Goal: Information Seeking & Learning: Learn about a topic

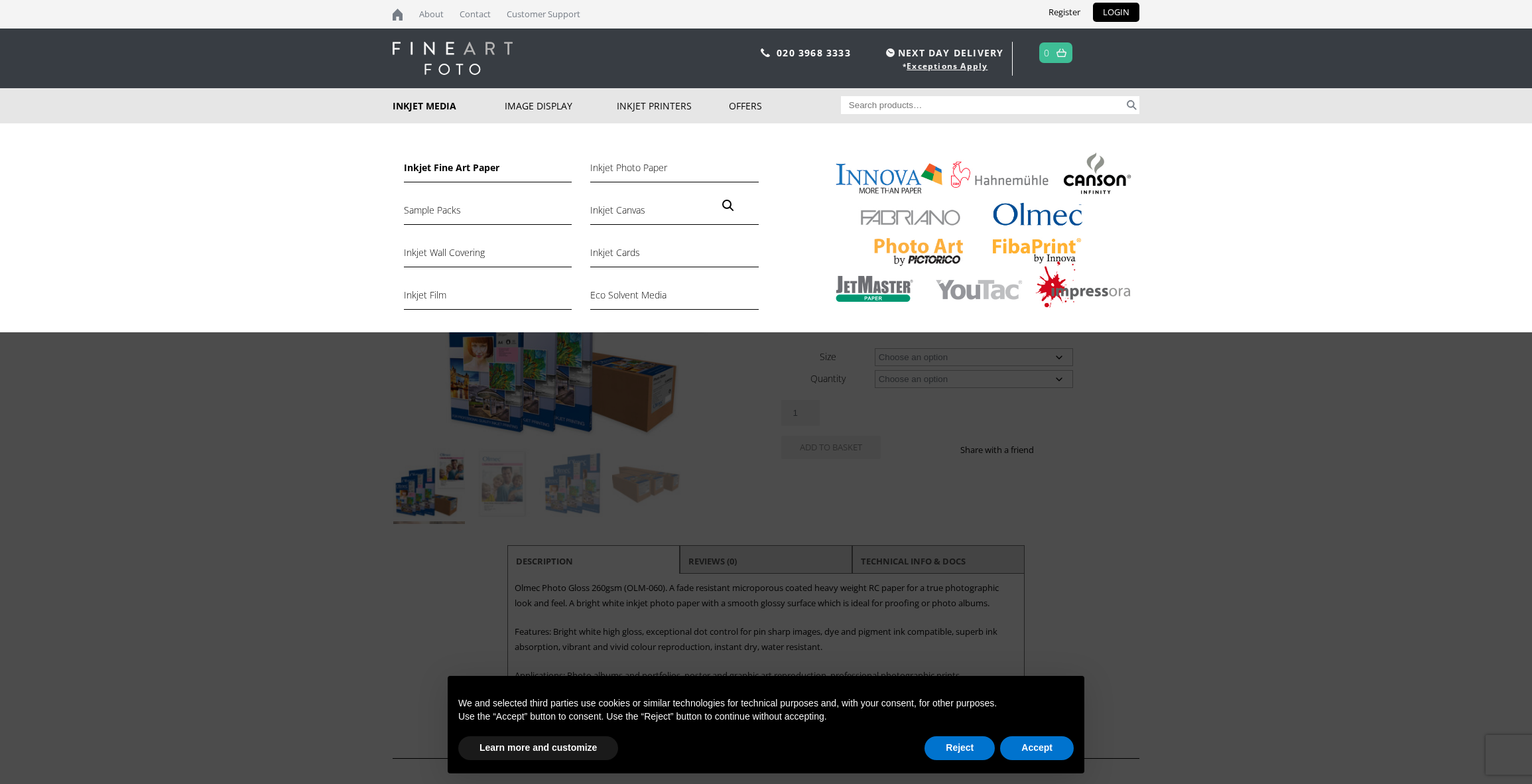
click at [440, 169] on link "Inkjet Fine Art Paper" at bounding box center [488, 170] width 168 height 22
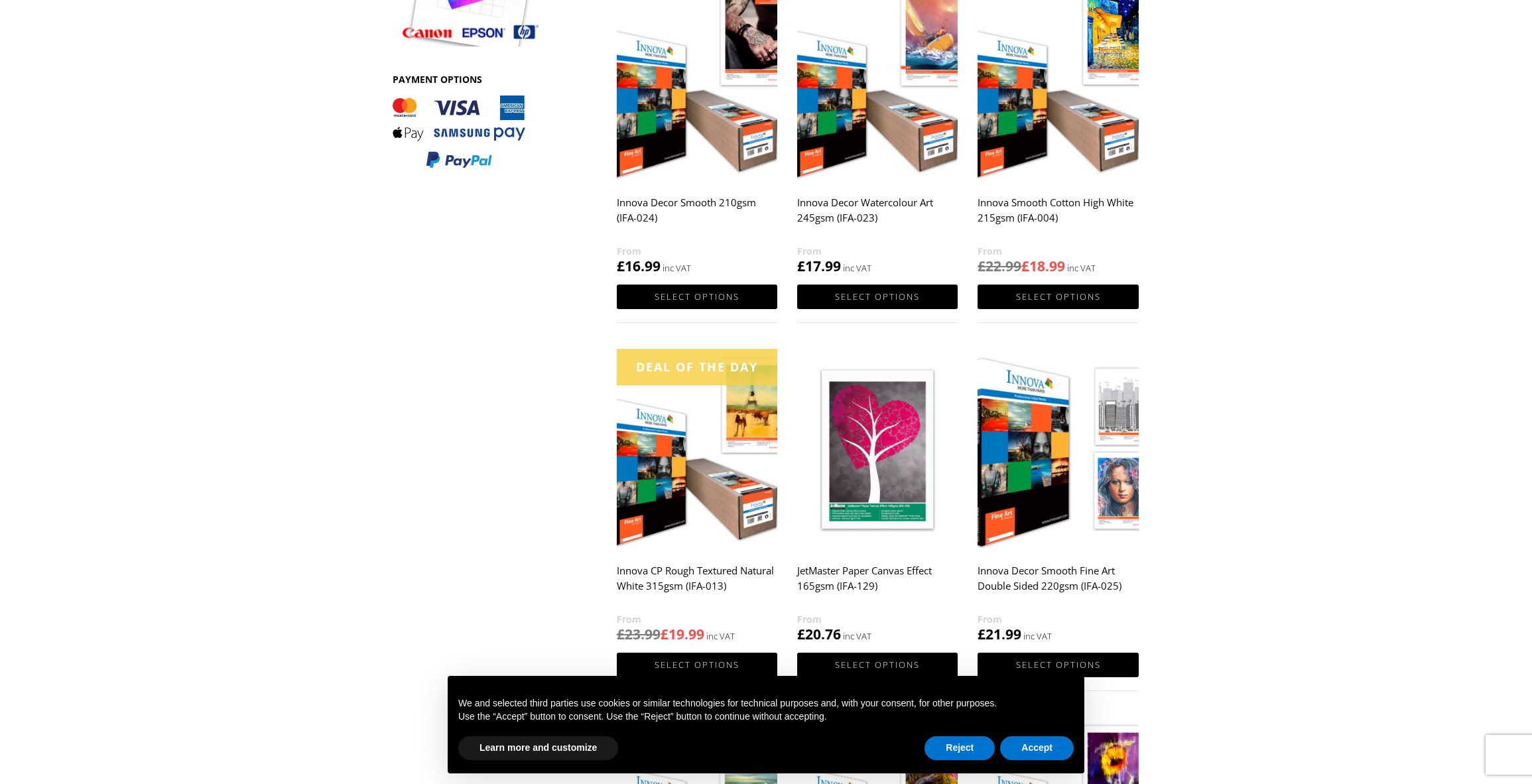
scroll to position [661, 0]
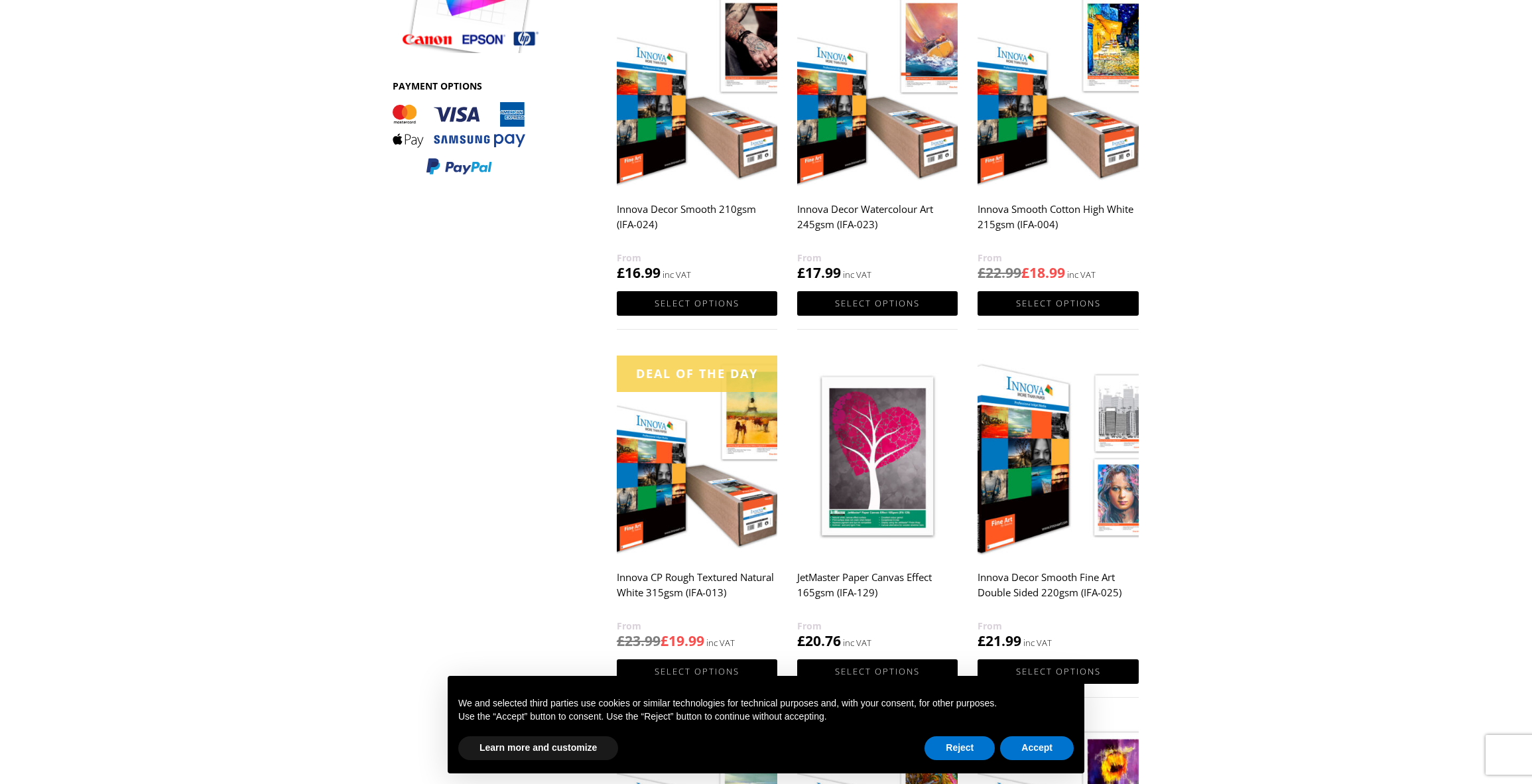
drag, startPoint x: 1531, startPoint y: 271, endPoint x: 1523, endPoint y: 322, distance: 51.6
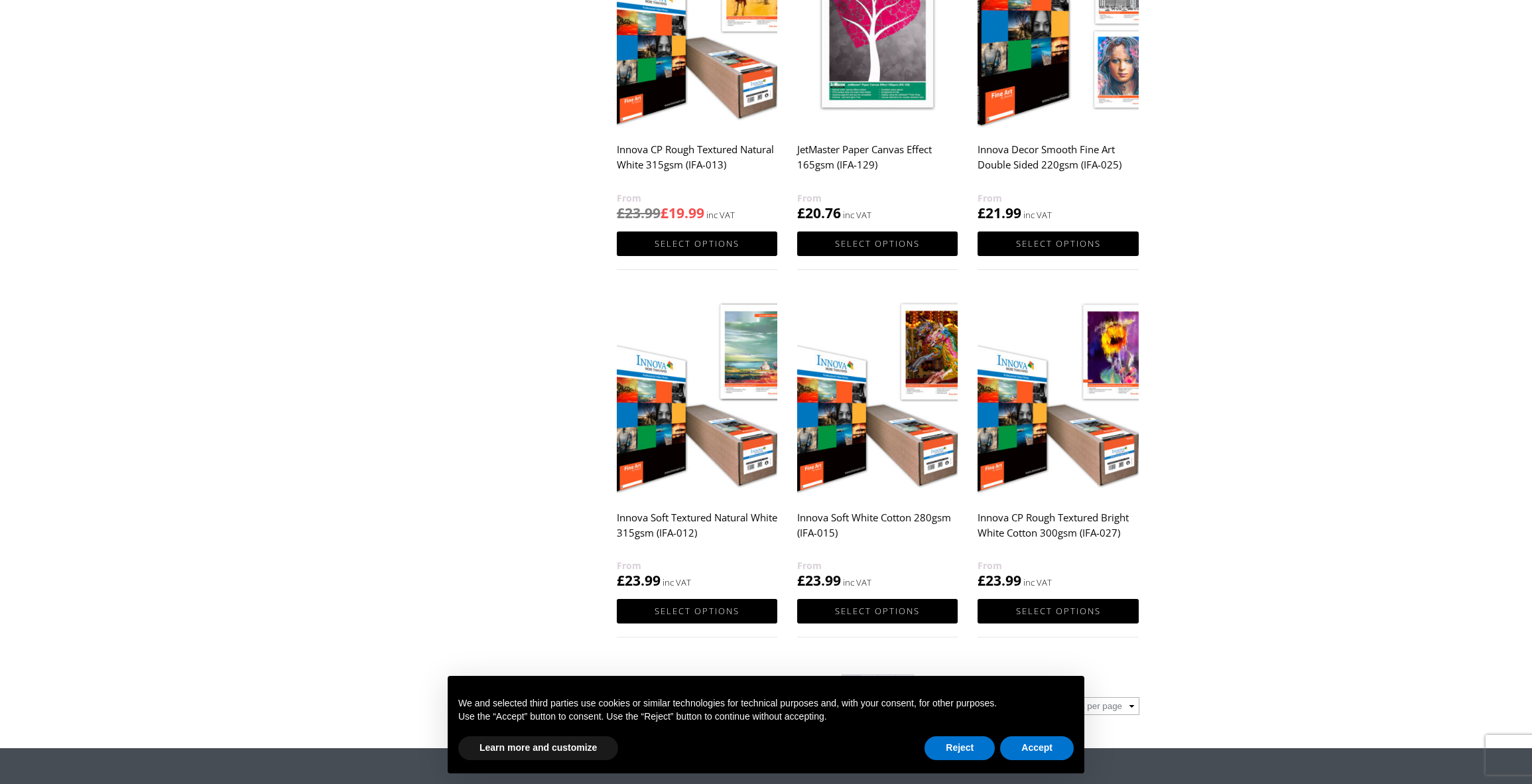
scroll to position [1090, 0]
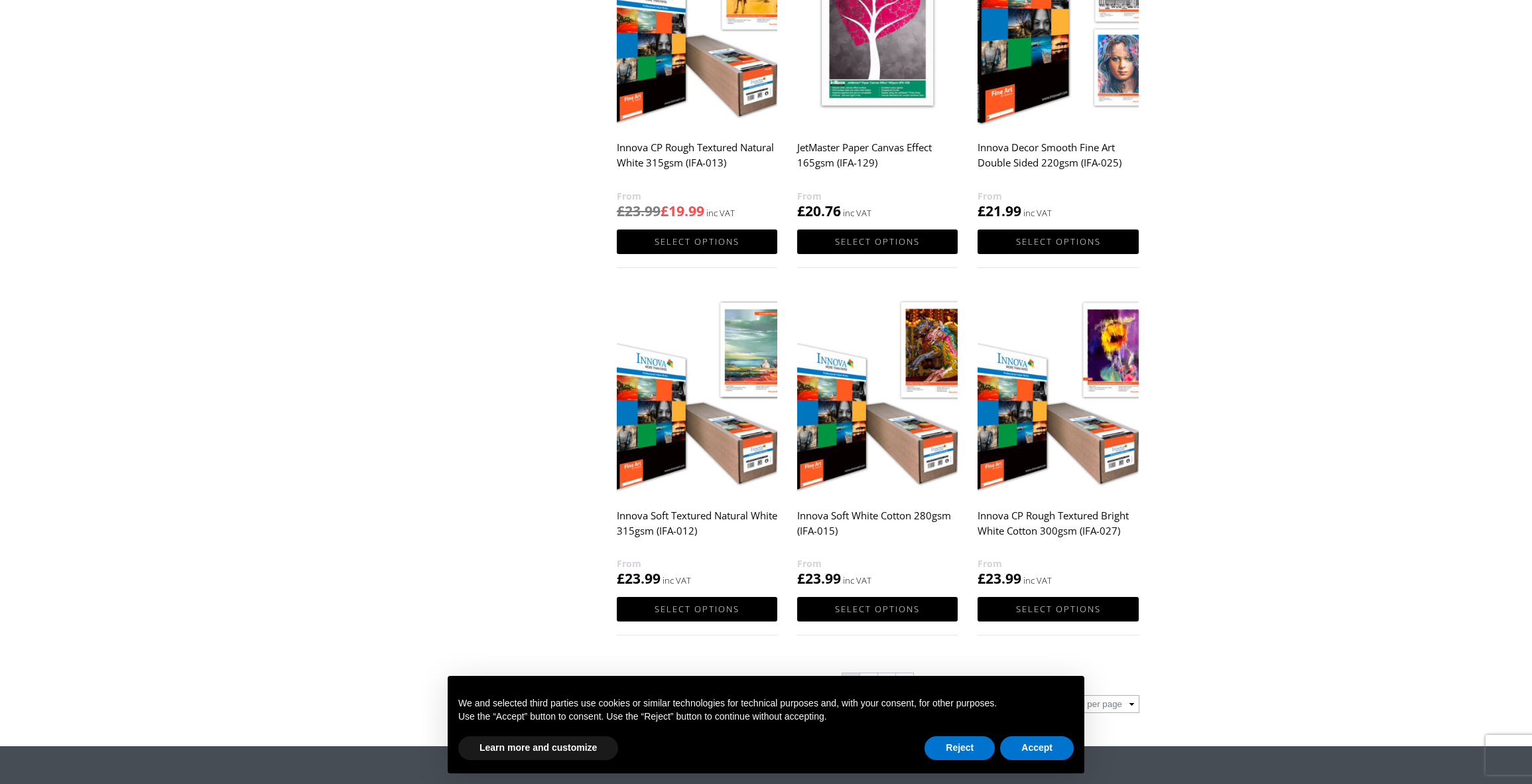
drag, startPoint x: 1536, startPoint y: 305, endPoint x: 1538, endPoint y: 499, distance: 194.0
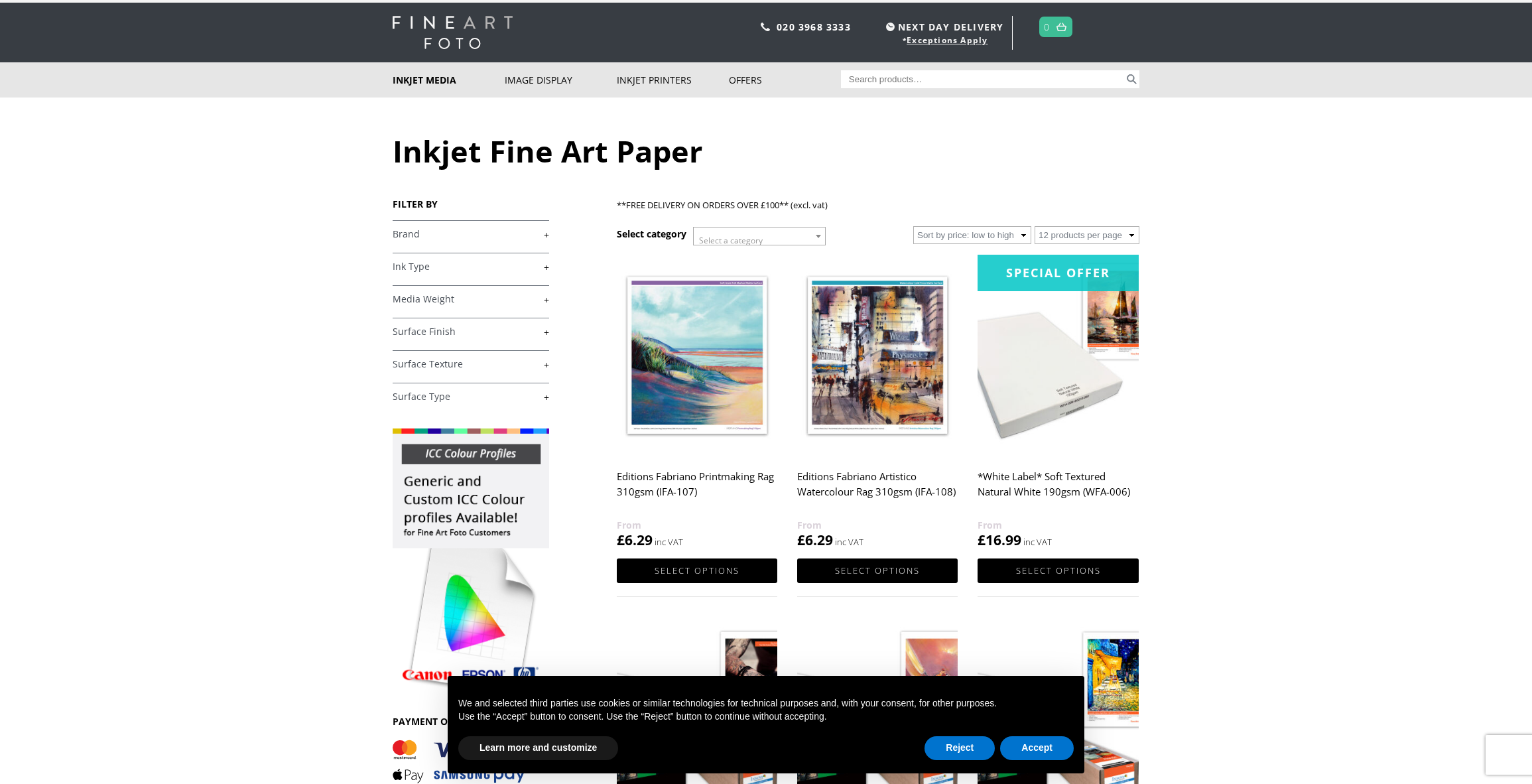
scroll to position [0, 0]
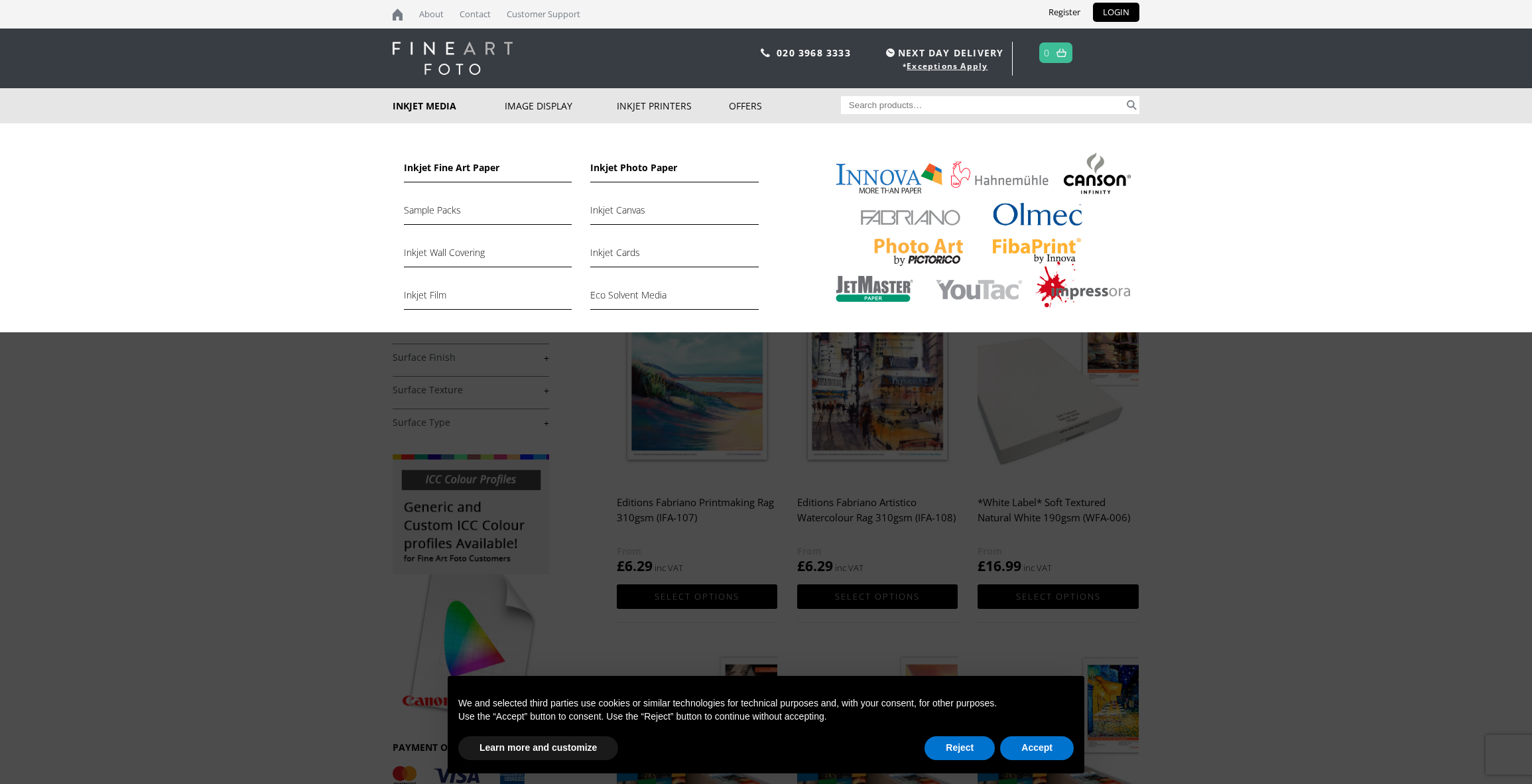
click at [624, 167] on link "Inkjet Photo Paper" at bounding box center [674, 170] width 168 height 22
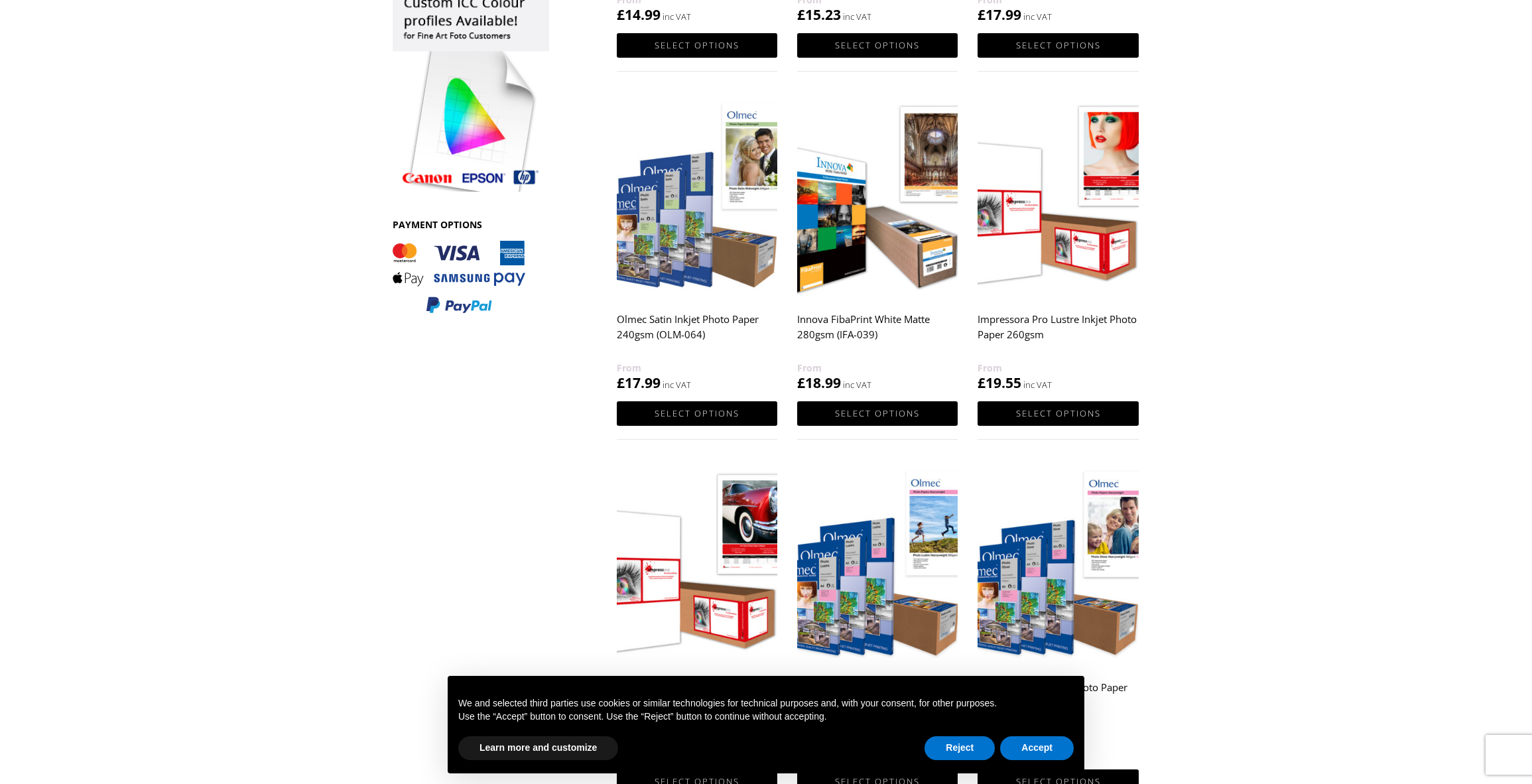
scroll to position [508, 0]
